Goal: Information Seeking & Learning: Learn about a topic

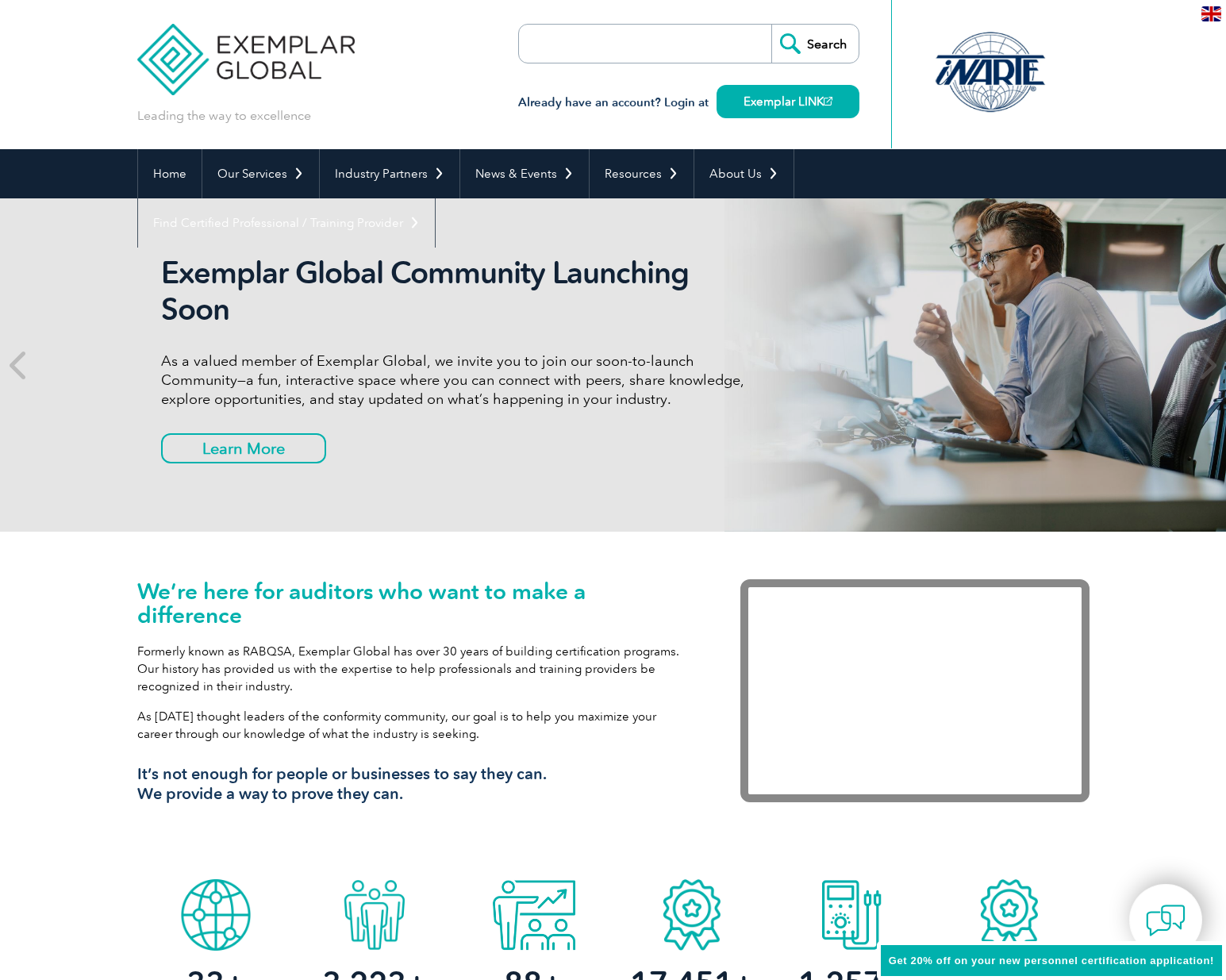
drag, startPoint x: 0, startPoint y: 0, endPoint x: 637, endPoint y: 48, distance: 638.8
click at [637, 48] on input "search" at bounding box center [610, 44] width 167 height 38
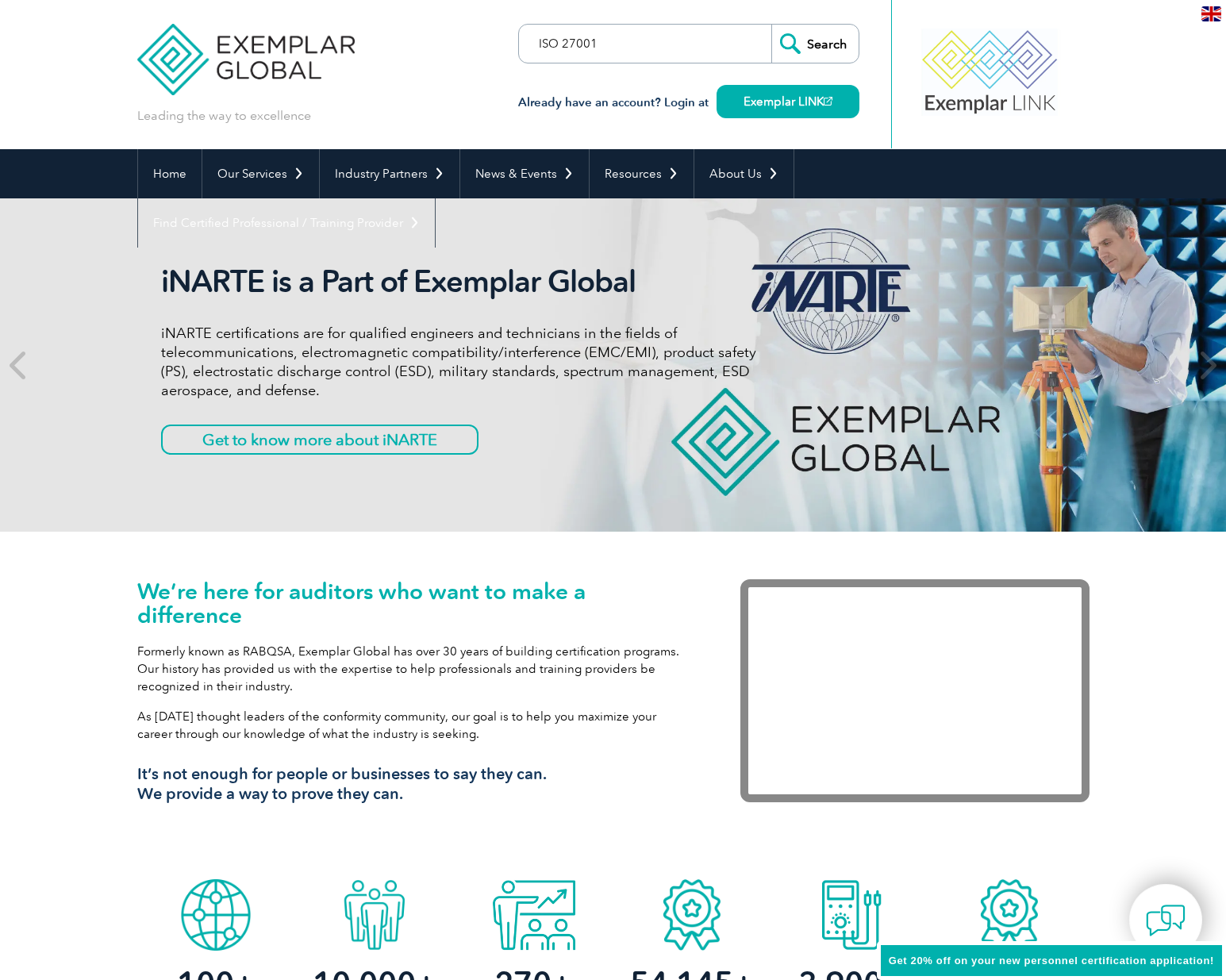
type input "ISO 27001"
click at [771, 25] on input "Search" at bounding box center [815, 44] width 87 height 38
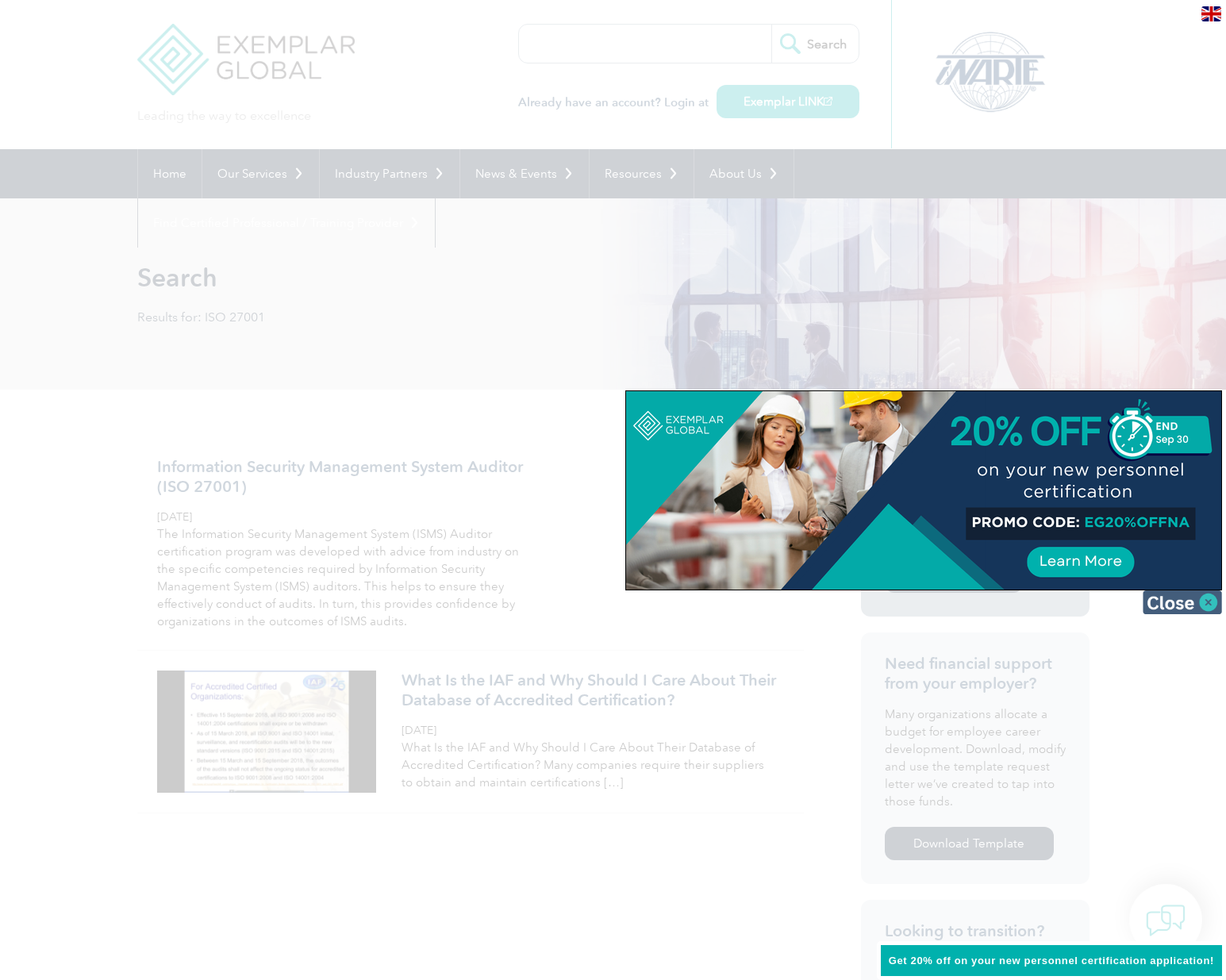
click at [1213, 603] on img at bounding box center [1182, 602] width 79 height 24
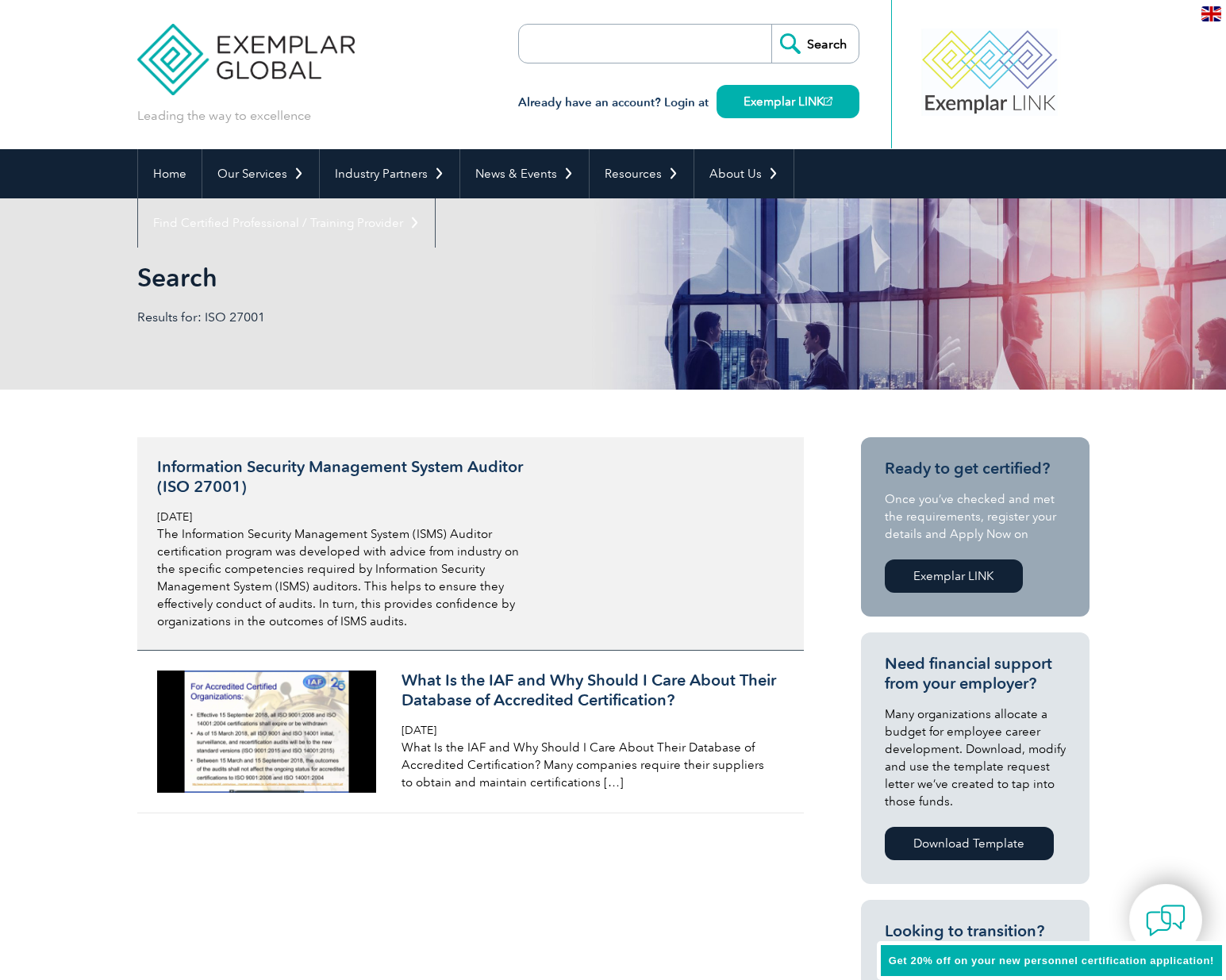
click at [366, 474] on h3 "Information Security Management System Auditor (ISO 27001)" at bounding box center [345, 477] width 377 height 40
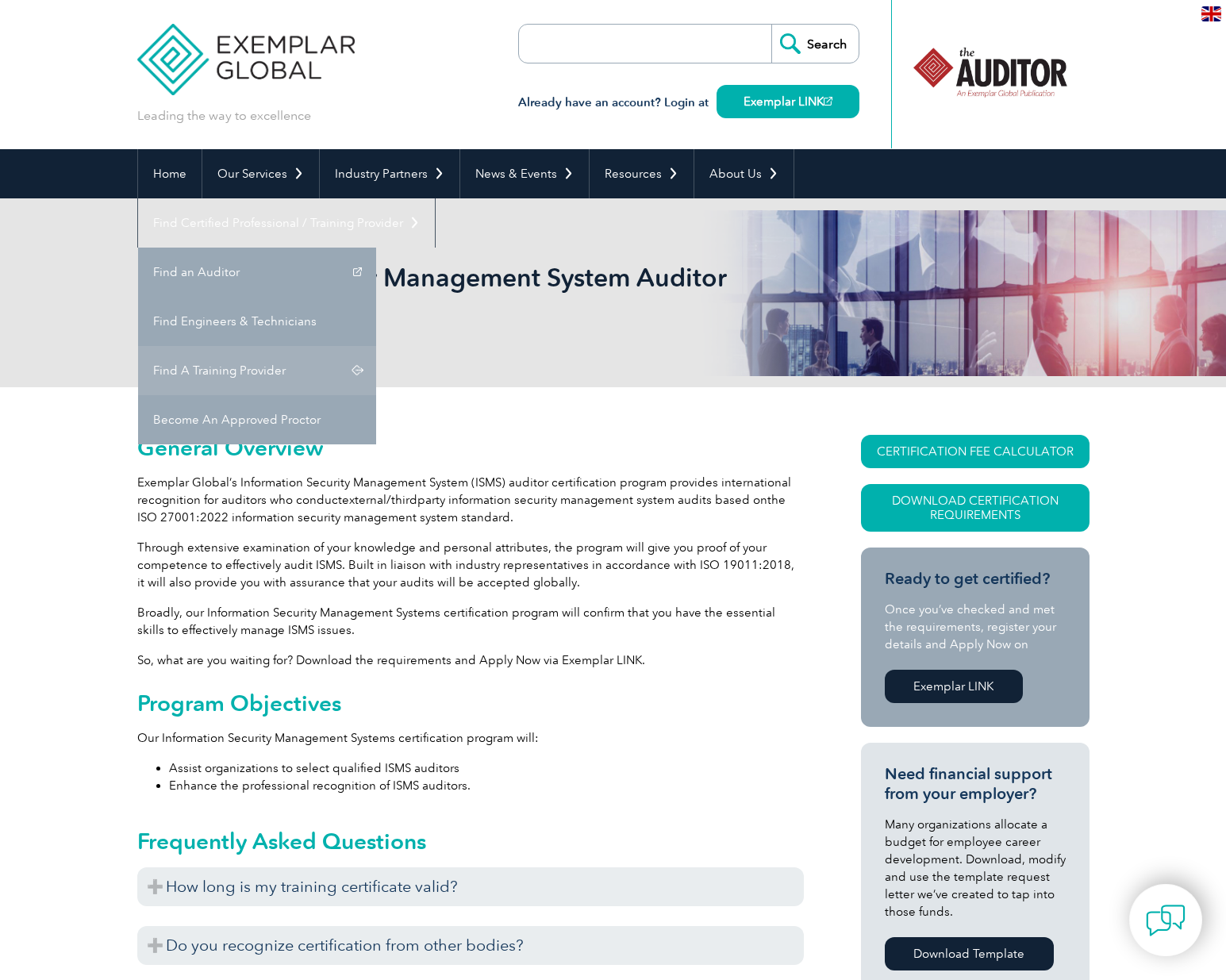
click at [377, 346] on link "Find A Training Provider" at bounding box center [257, 370] width 238 height 49
